Goal: Task Accomplishment & Management: Use online tool/utility

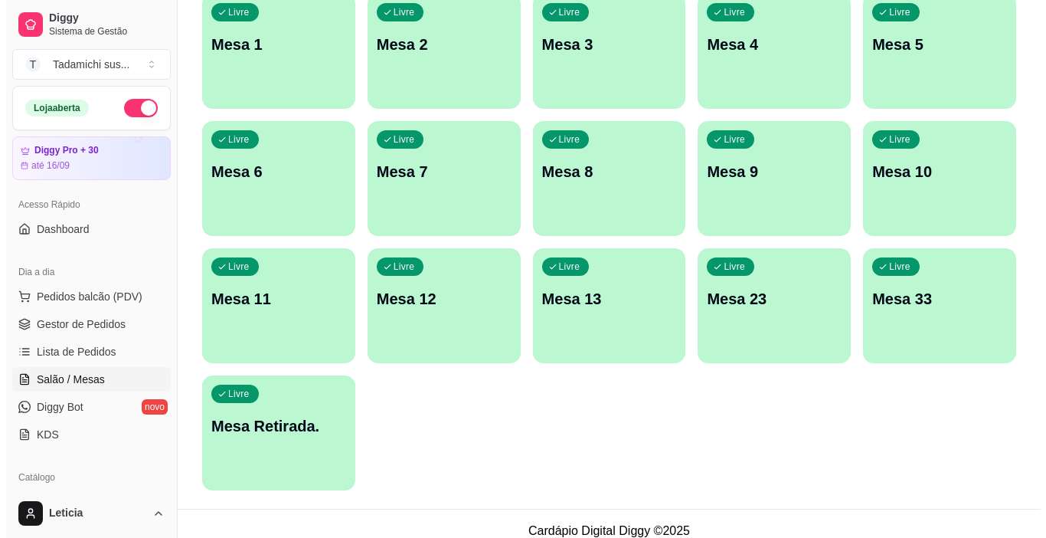
scroll to position [321, 0]
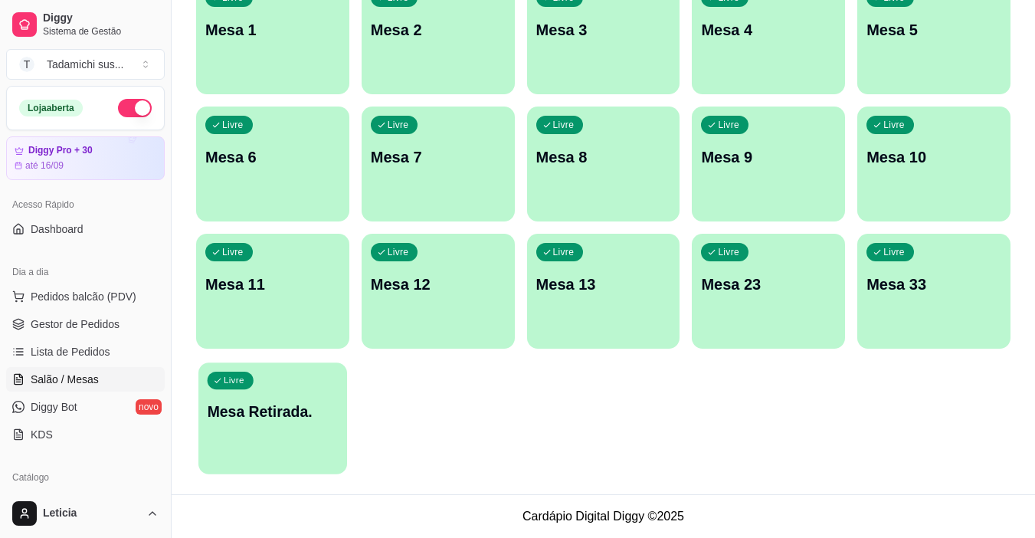
click at [293, 447] on div "Livre Mesa Retirada." at bounding box center [272, 408] width 149 height 93
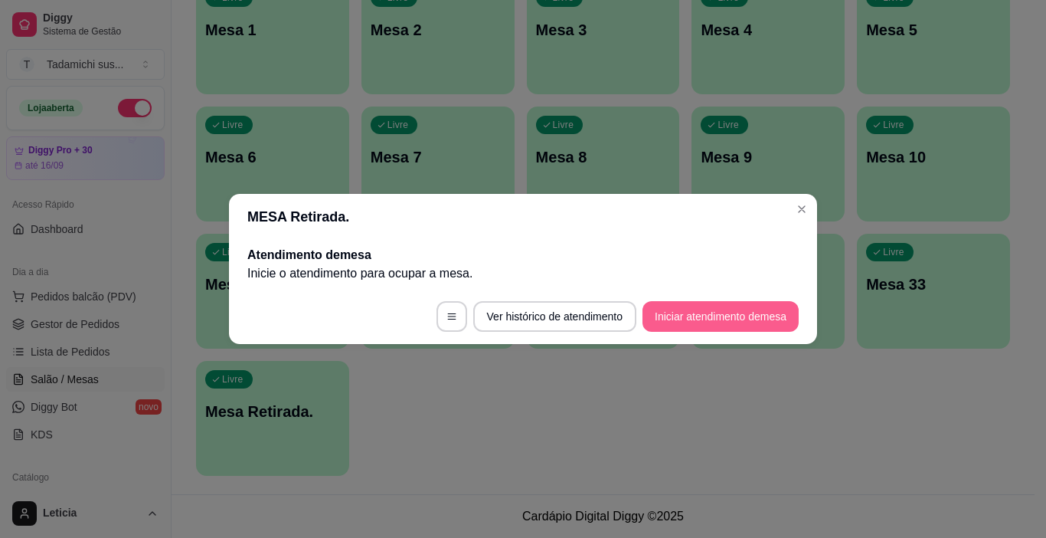
click at [663, 312] on button "Iniciar atendimento de mesa" at bounding box center [721, 316] width 156 height 31
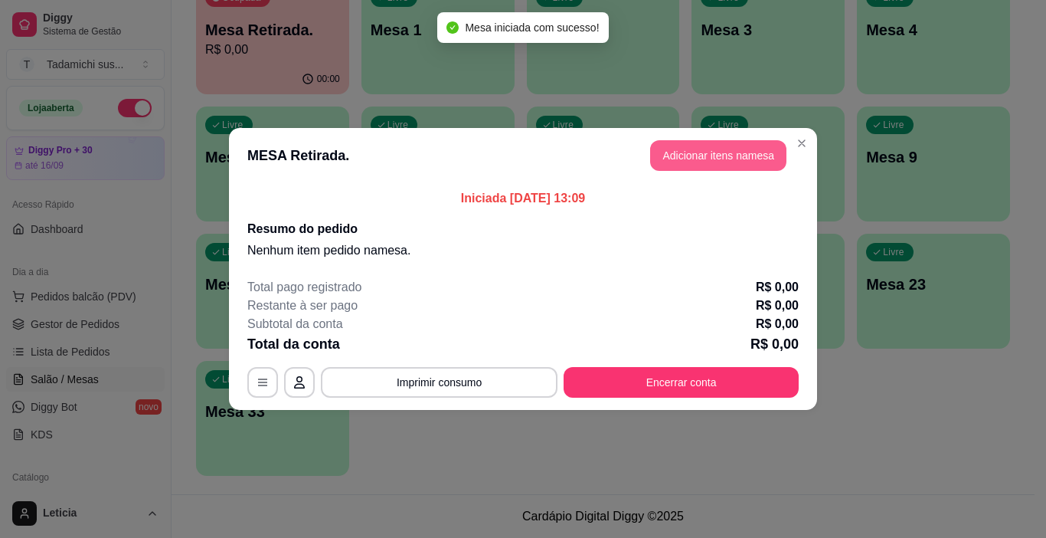
click at [695, 155] on button "Adicionar itens na mesa" at bounding box center [718, 155] width 136 height 31
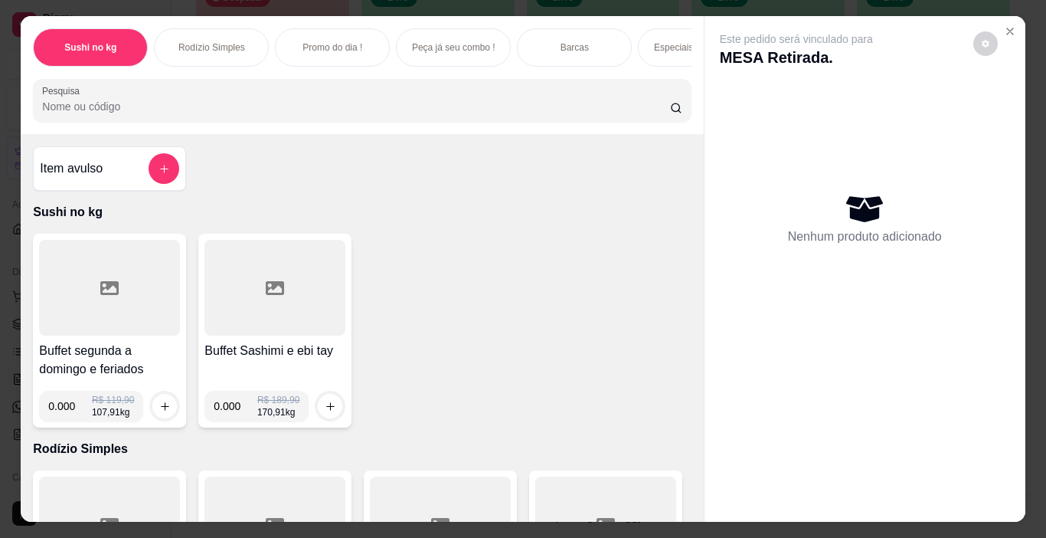
click at [97, 328] on div at bounding box center [109, 288] width 141 height 96
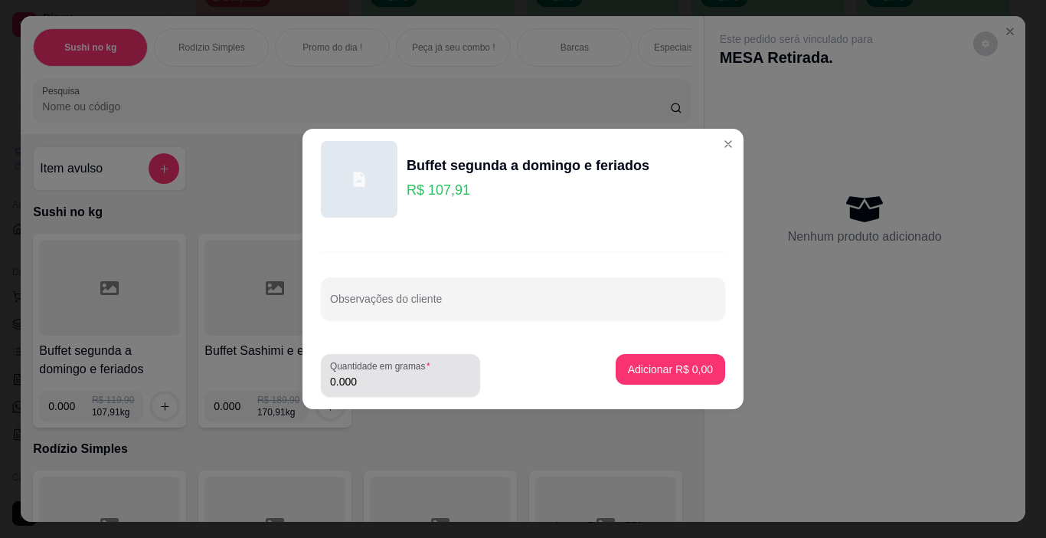
click at [380, 390] on div "0.000" at bounding box center [400, 375] width 141 height 31
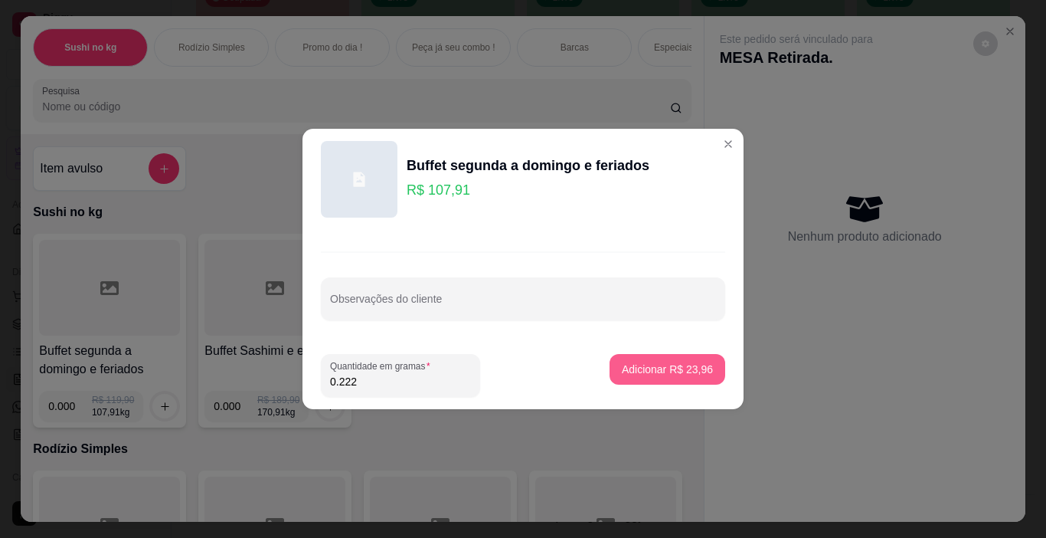
type input "0.222"
click at [689, 356] on button "Adicionar R$ 23,96" at bounding box center [668, 369] width 116 height 31
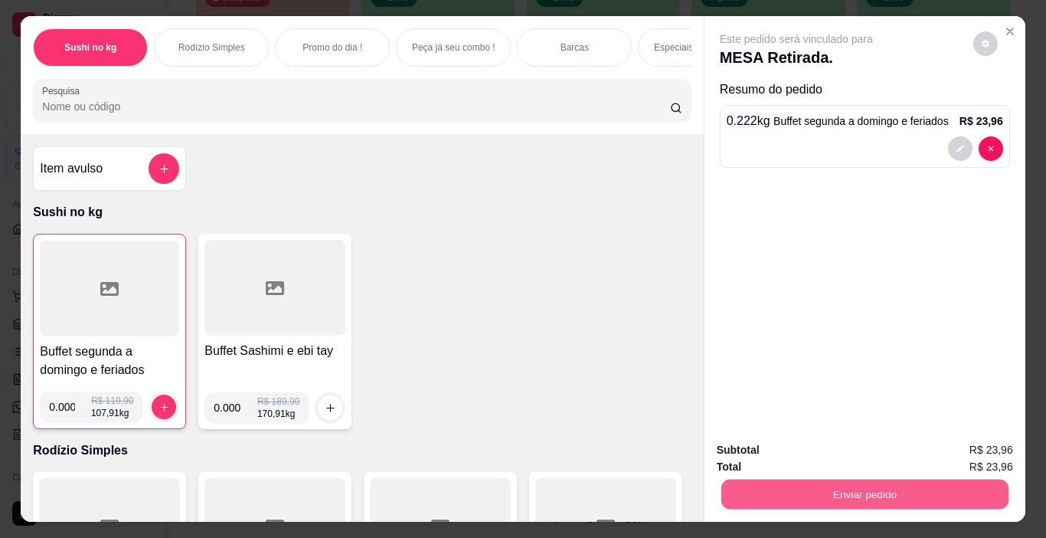
click at [762, 496] on button "Enviar pedido" at bounding box center [864, 494] width 287 height 30
click at [775, 446] on button "Não registrar e enviar pedido" at bounding box center [814, 450] width 159 height 29
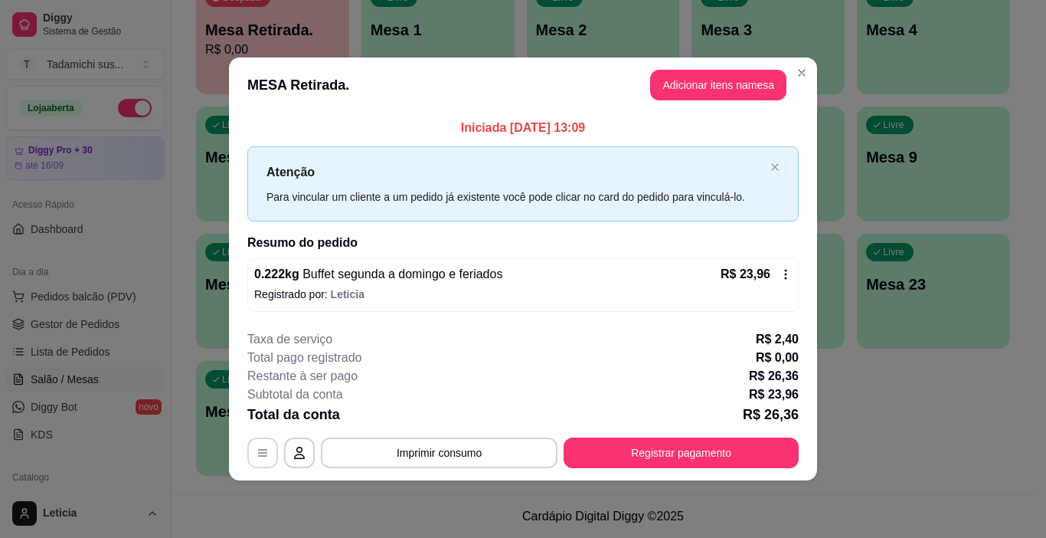
click at [261, 450] on icon "button" at bounding box center [262, 452] width 9 height 7
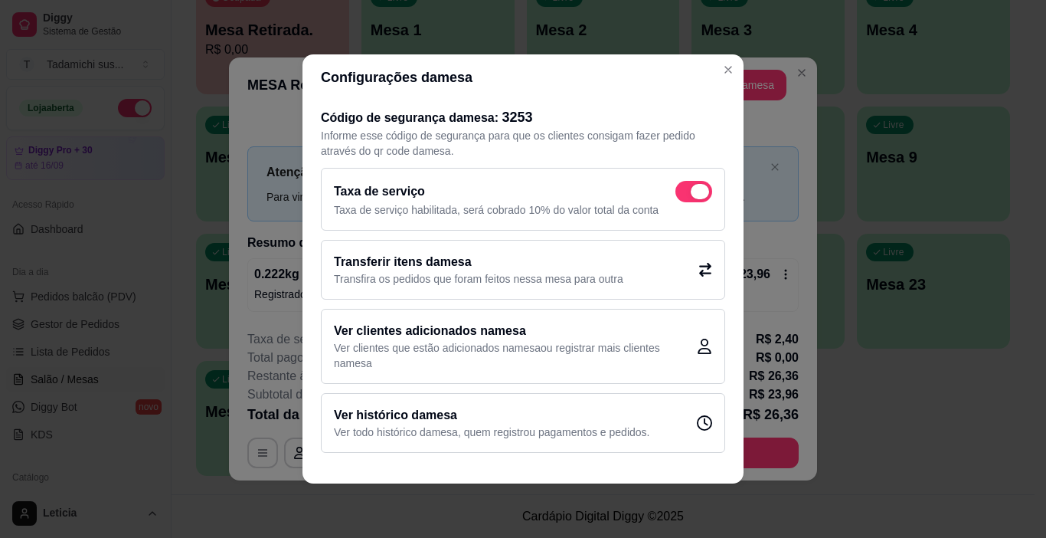
click at [696, 191] on span at bounding box center [700, 191] width 18 height 15
click at [685, 195] on input "checkbox" at bounding box center [680, 200] width 10 height 10
checkbox input "false"
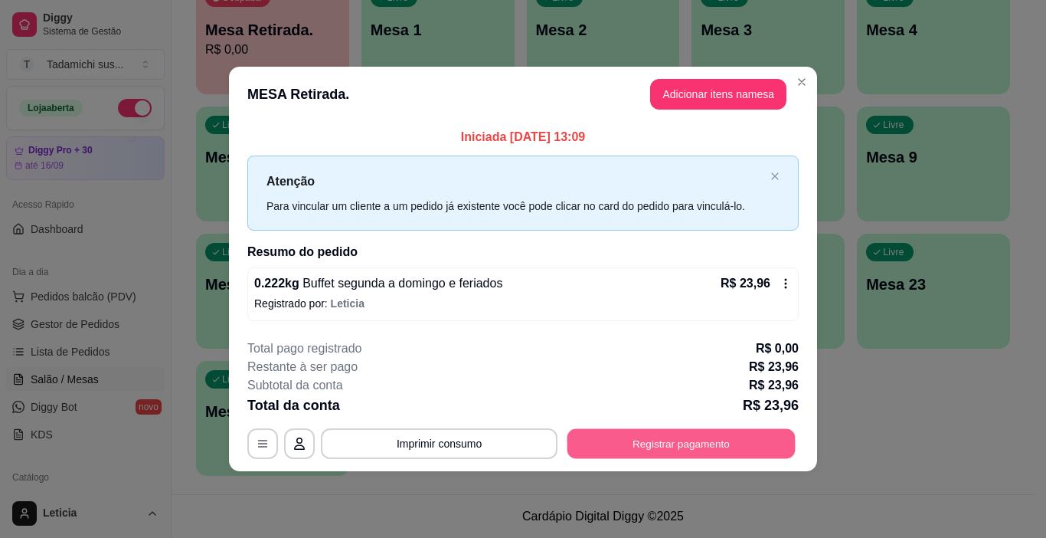
click at [725, 446] on button "Registrar pagamento" at bounding box center [682, 443] width 228 height 30
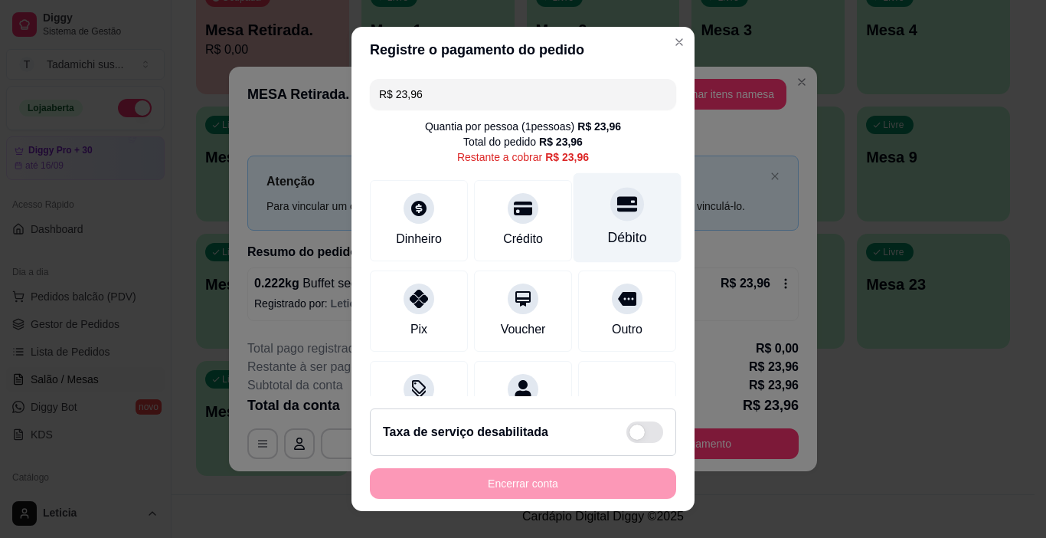
click at [614, 227] on div "Débito" at bounding box center [627, 237] width 39 height 20
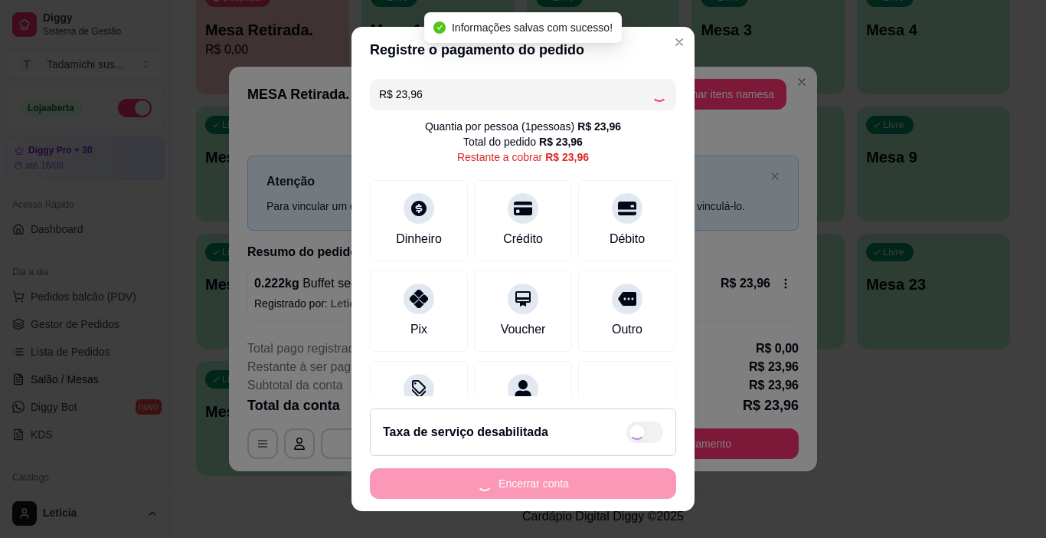
type input "R$ 0,00"
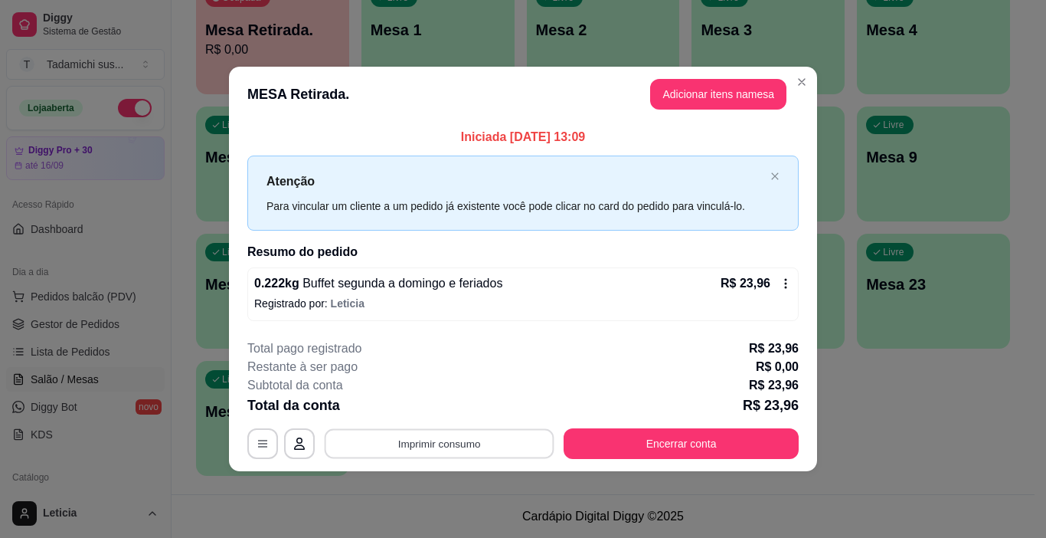
click at [514, 433] on button "Imprimir consumo" at bounding box center [440, 443] width 230 height 30
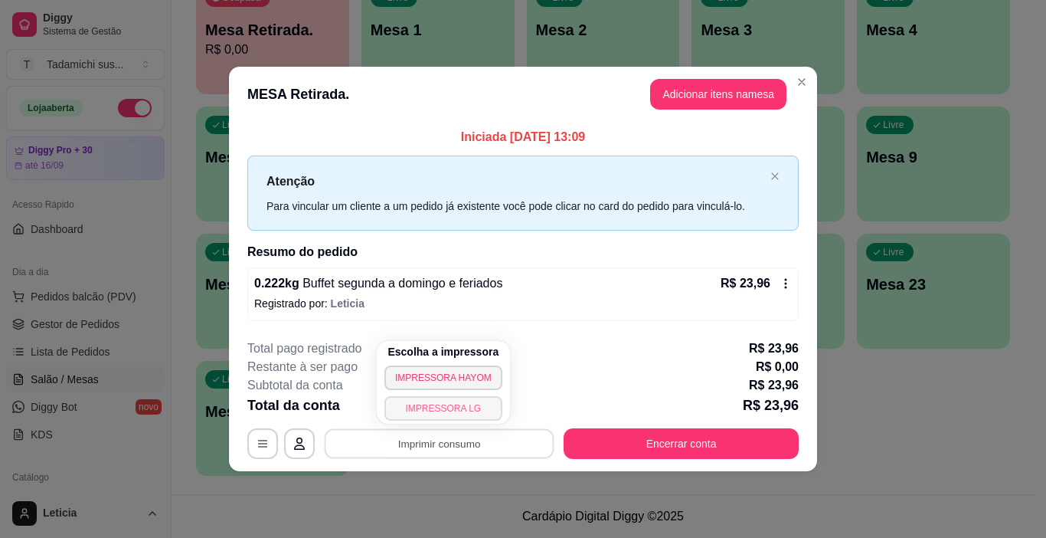
click at [456, 412] on button "IMPRESSORA LG" at bounding box center [443, 408] width 118 height 25
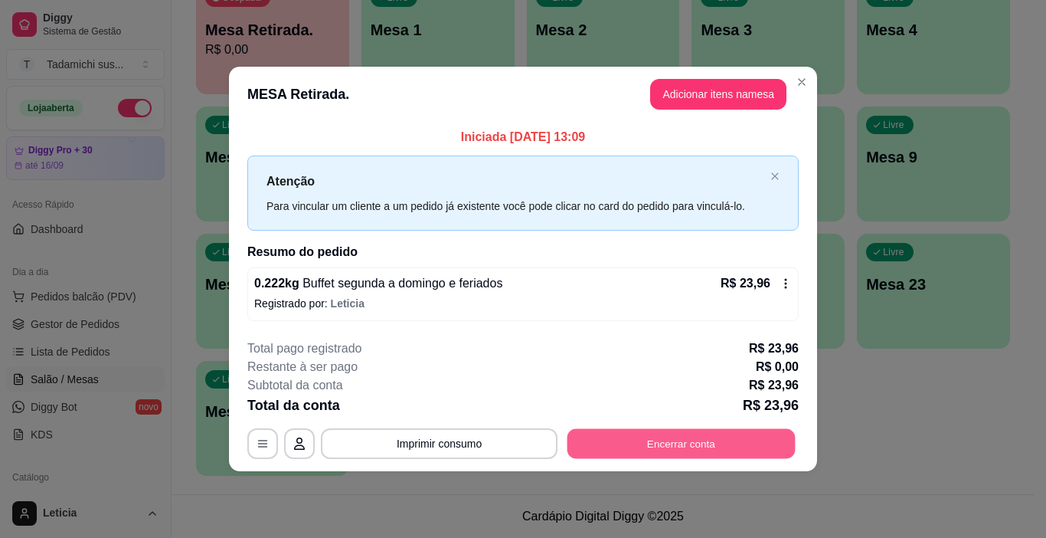
click at [623, 442] on button "Encerrar conta" at bounding box center [682, 443] width 228 height 30
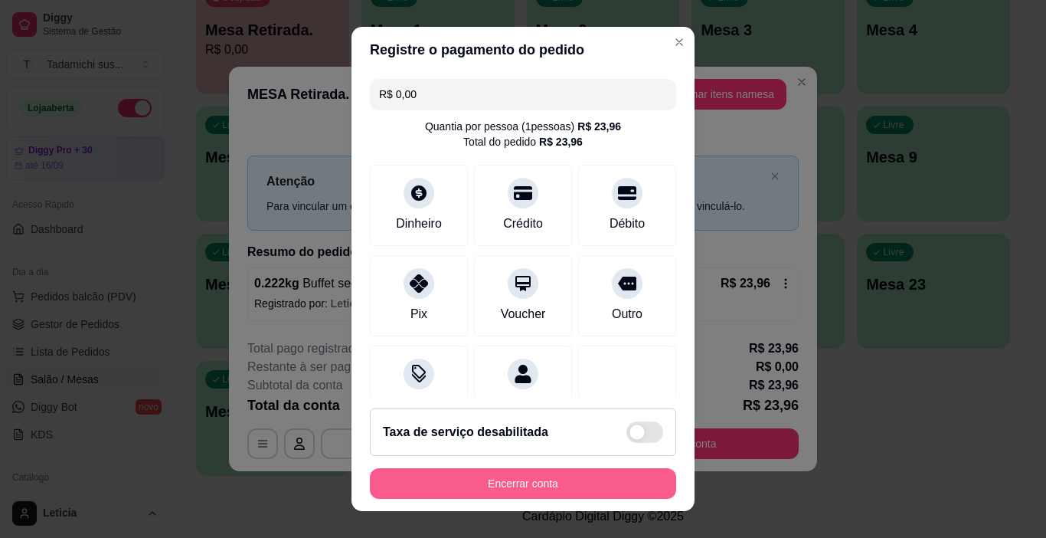
click at [594, 484] on button "Encerrar conta" at bounding box center [523, 483] width 306 height 31
